Goal: Task Accomplishment & Management: Complete application form

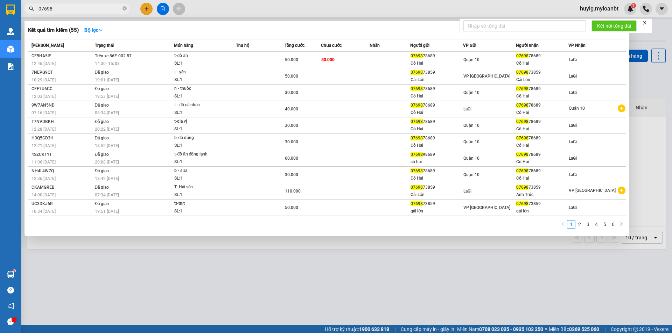
type input "07698"
click at [125, 8] on icon "close-circle" at bounding box center [124, 8] width 4 height 4
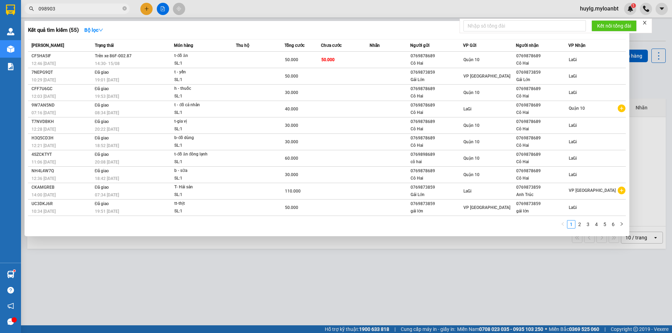
type input "0989033"
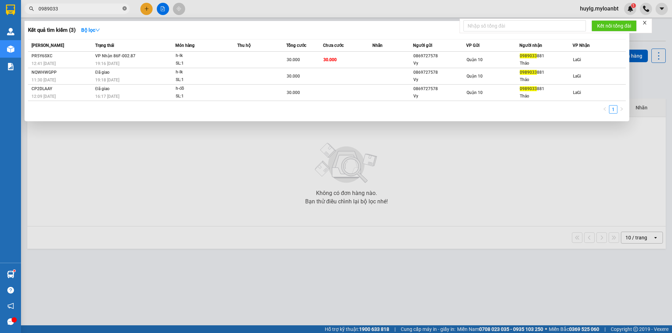
click at [126, 8] on icon "close-circle" at bounding box center [124, 8] width 4 height 4
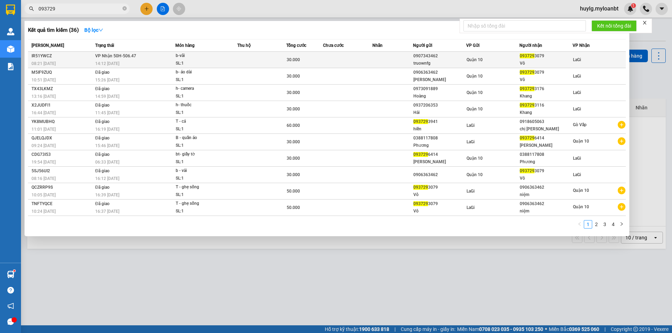
type input "093729"
click at [367, 55] on td at bounding box center [347, 60] width 49 height 16
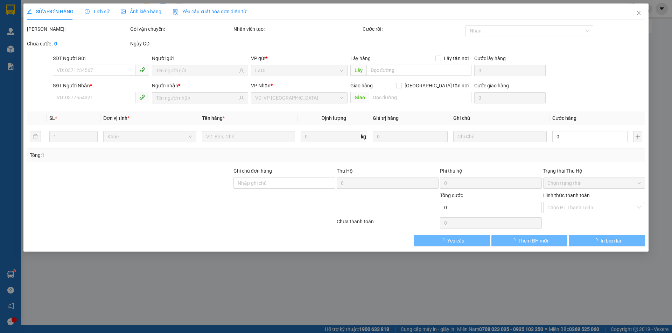
type input "0907343462"
type input "truownfg"
type input "0937293079"
type input "Vô"
type input "30.000"
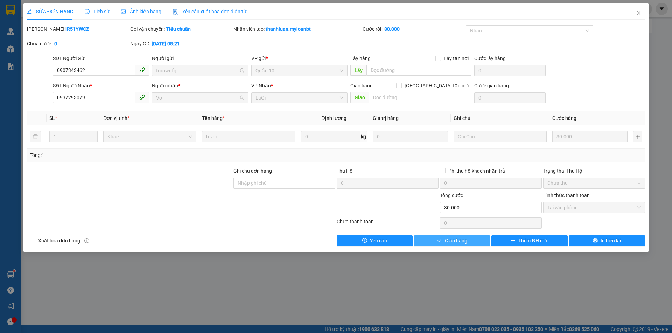
click at [449, 242] on span "Giao hàng" at bounding box center [456, 241] width 22 height 8
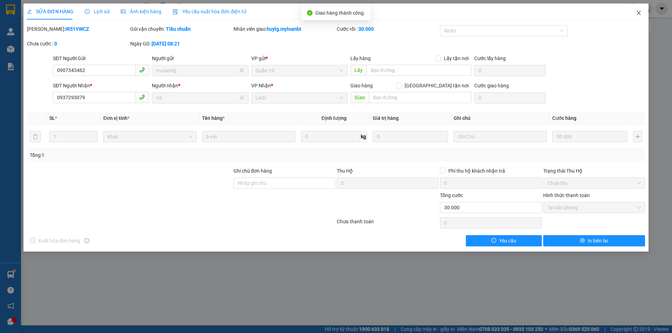
click at [639, 17] on span "Close" at bounding box center [639, 13] width 20 height 20
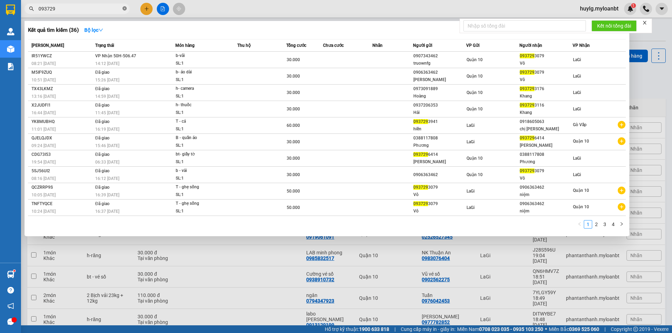
click at [123, 10] on icon "close-circle" at bounding box center [124, 8] width 4 height 4
